Goal: Transaction & Acquisition: Purchase product/service

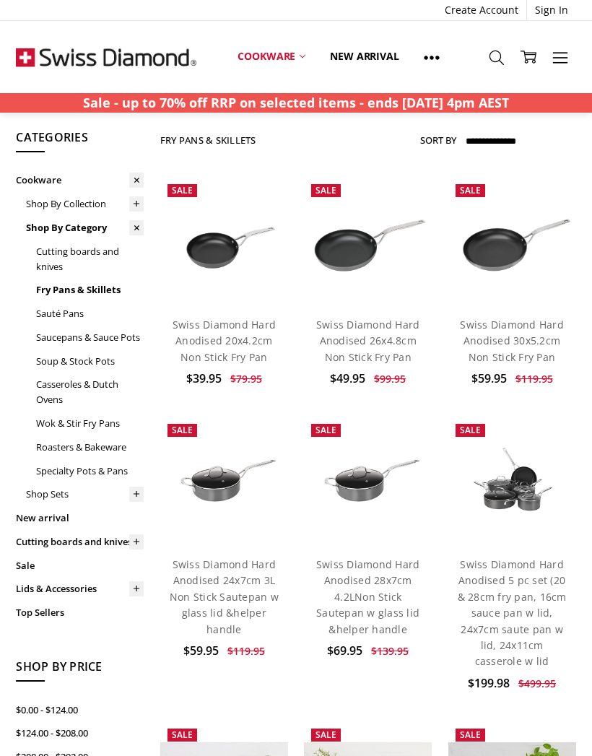
scroll to position [120, 0]
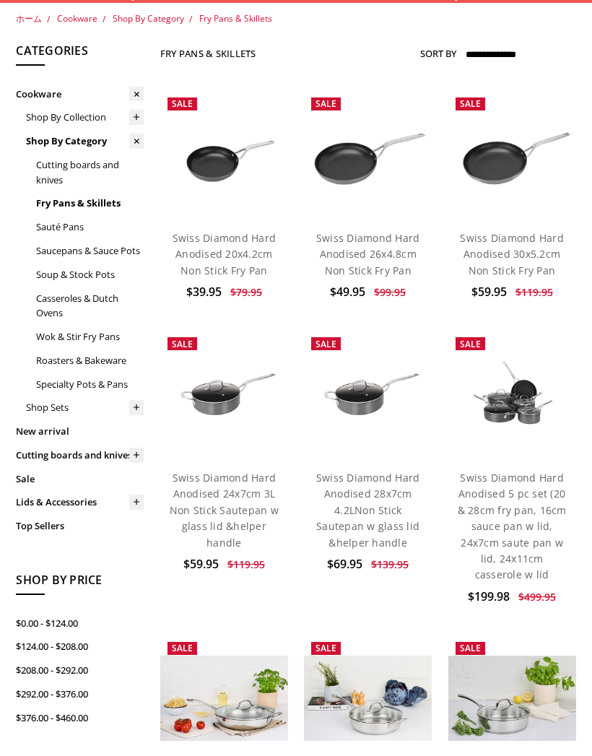
click at [356, 488] on link "Swiss Diamond Hard Anodised 28x7cm 4.2LNon Stick Sautepan w glass lid &helper h…" at bounding box center [368, 510] width 104 height 79
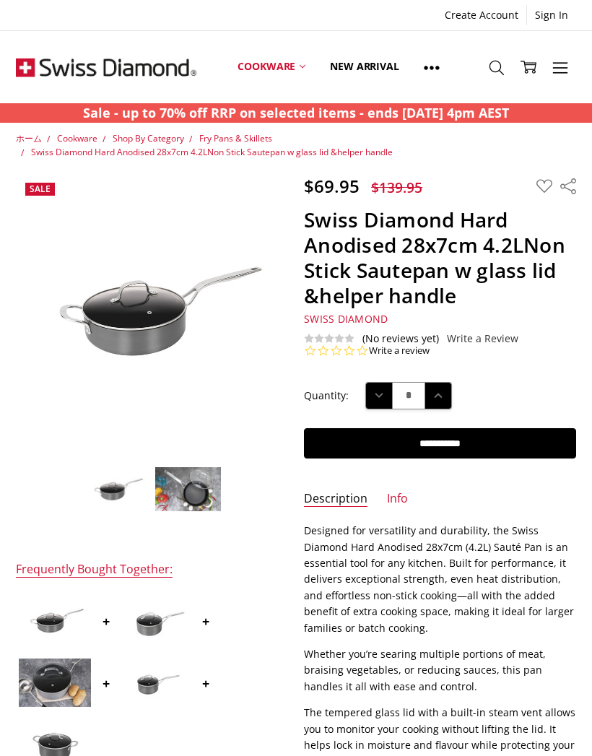
click at [180, 493] on img at bounding box center [188, 490] width 67 height 46
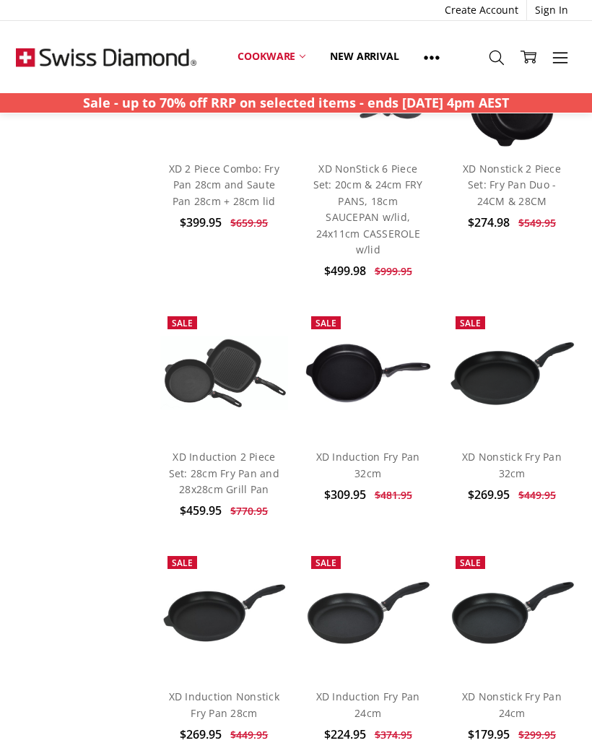
scroll to position [2078, 0]
